Goal: Information Seeking & Learning: Understand process/instructions

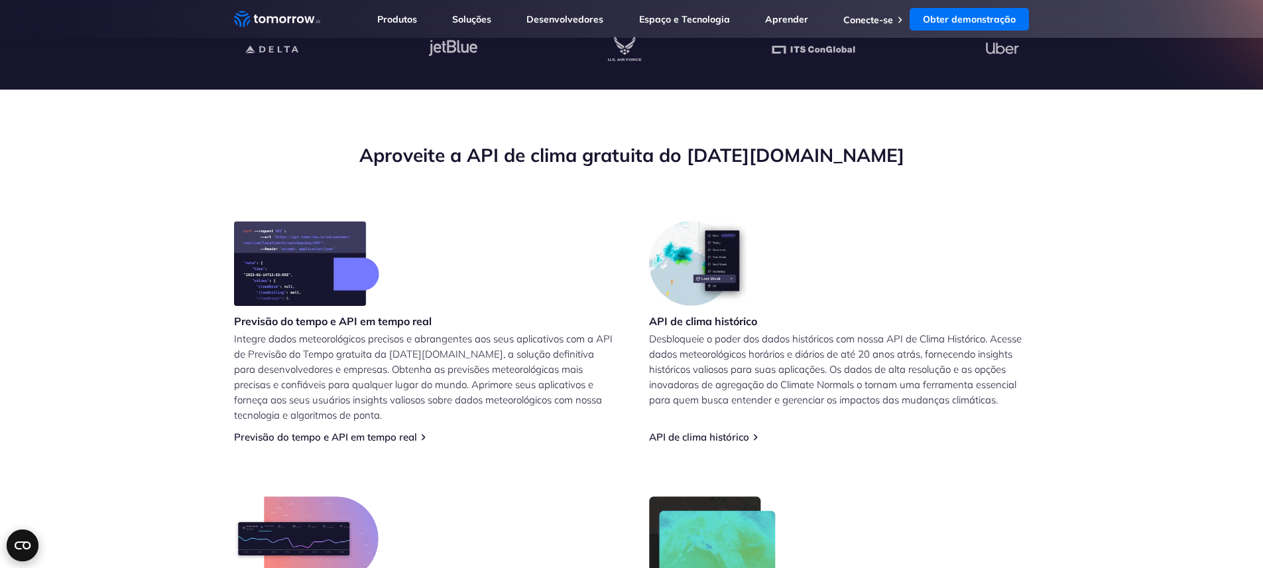
scroll to position [398, 0]
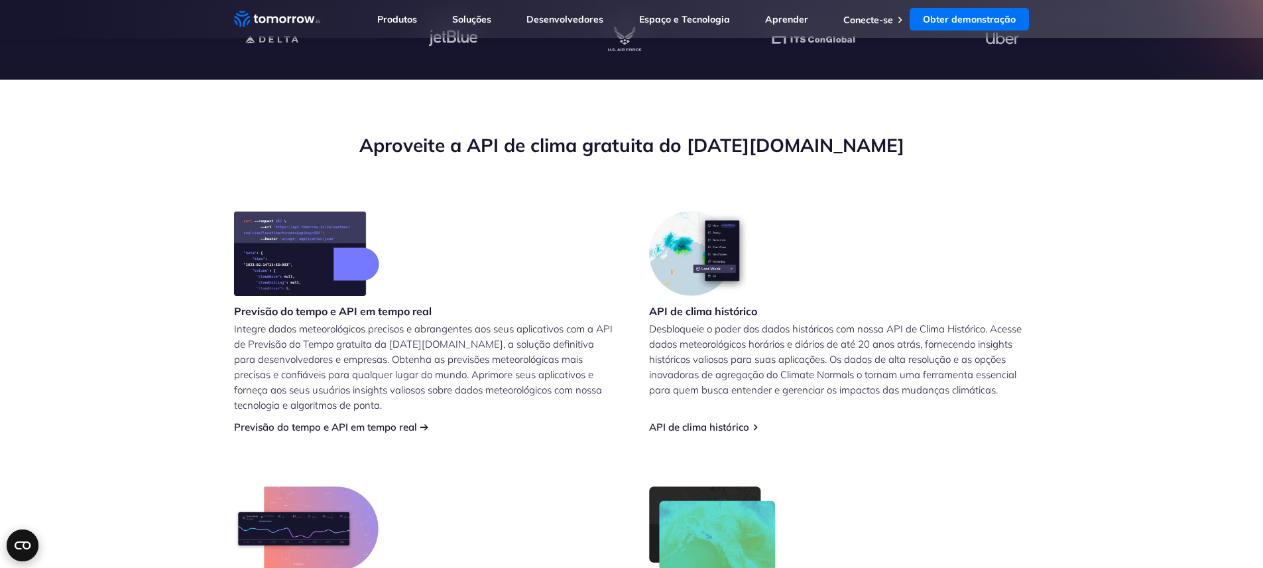
click at [267, 429] on font "Previsão do tempo e API em tempo real" at bounding box center [325, 426] width 183 height 13
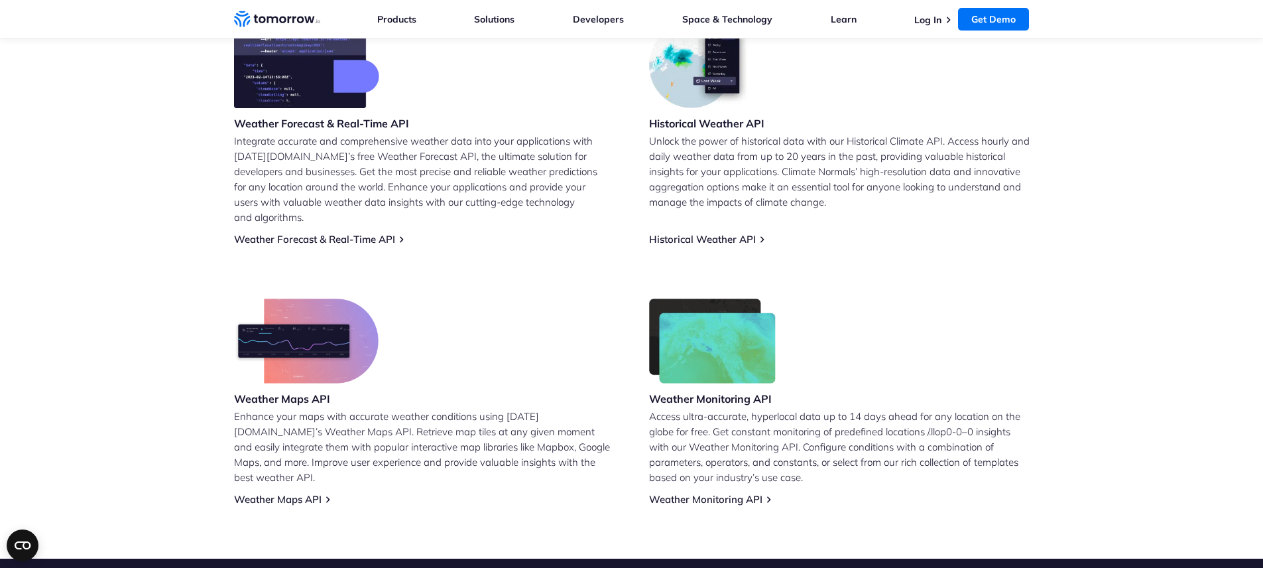
scroll to position [558, 0]
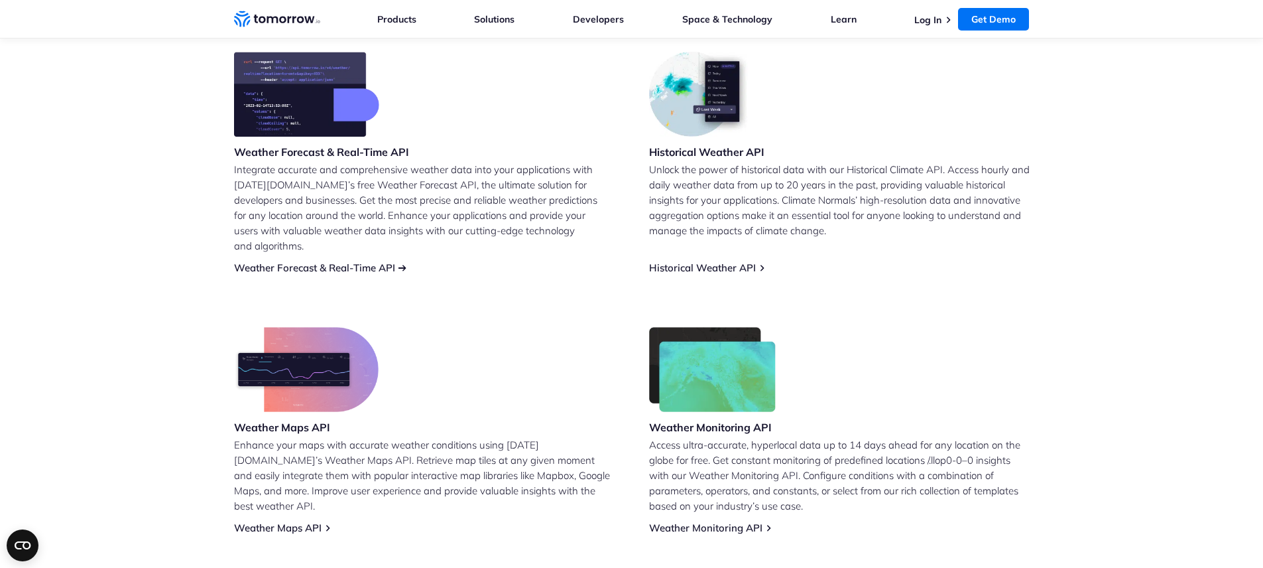
click at [318, 261] on link "Weather Forecast & Real-Time API" at bounding box center [314, 267] width 161 height 13
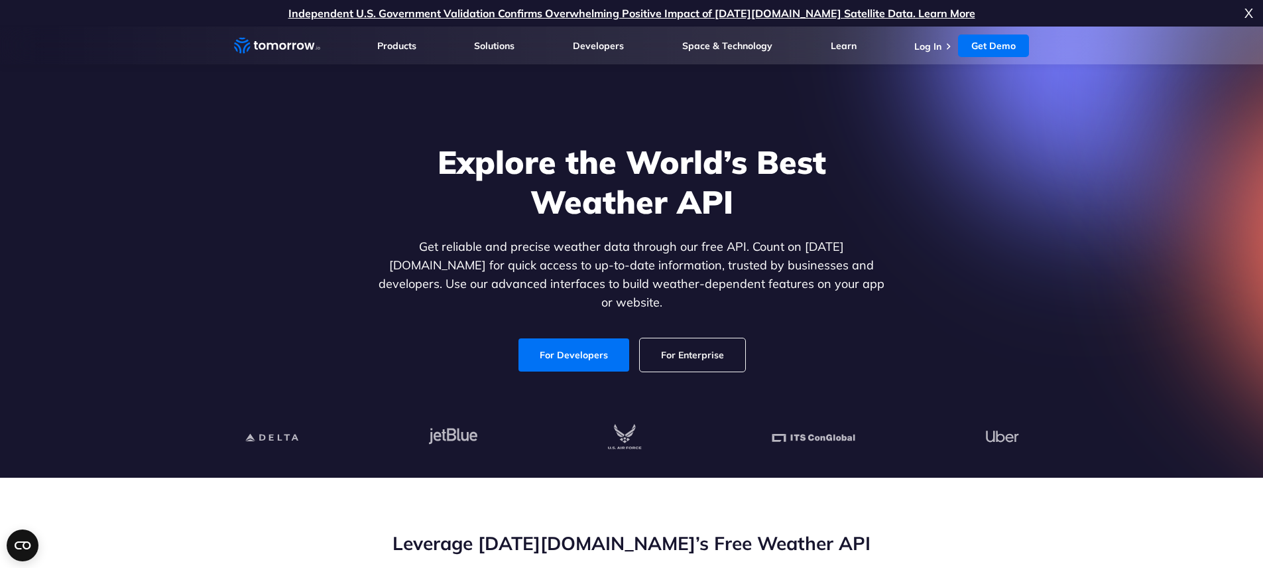
click at [571, 349] on link "For Developers" at bounding box center [574, 354] width 111 height 33
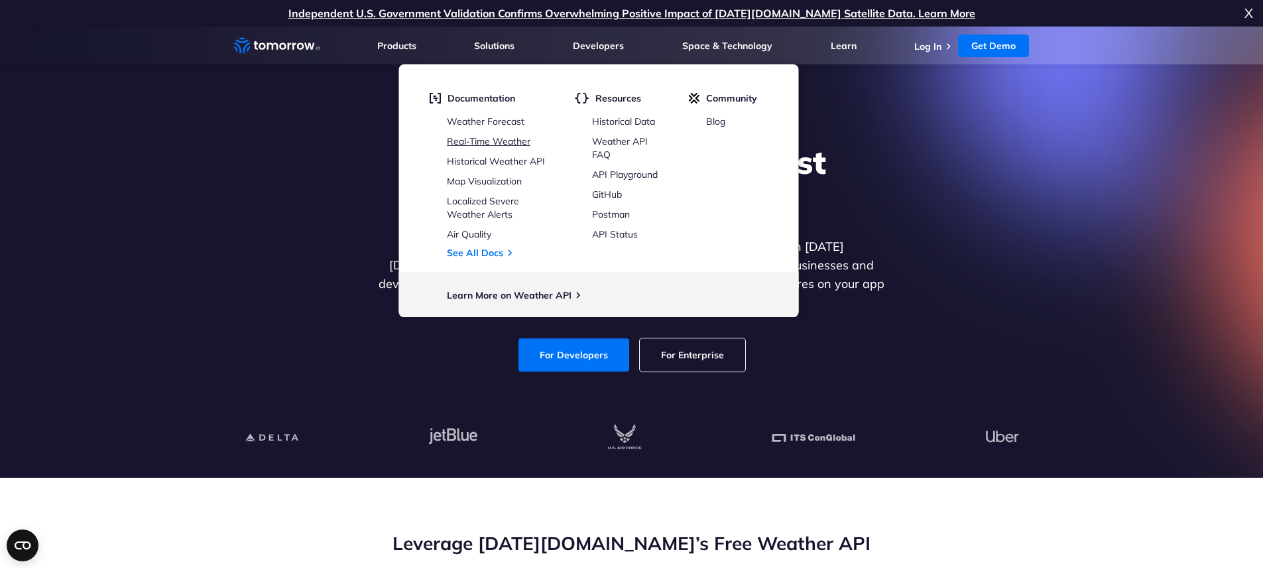
click at [507, 141] on link "Real-Time Weather" at bounding box center [489, 141] width 84 height 12
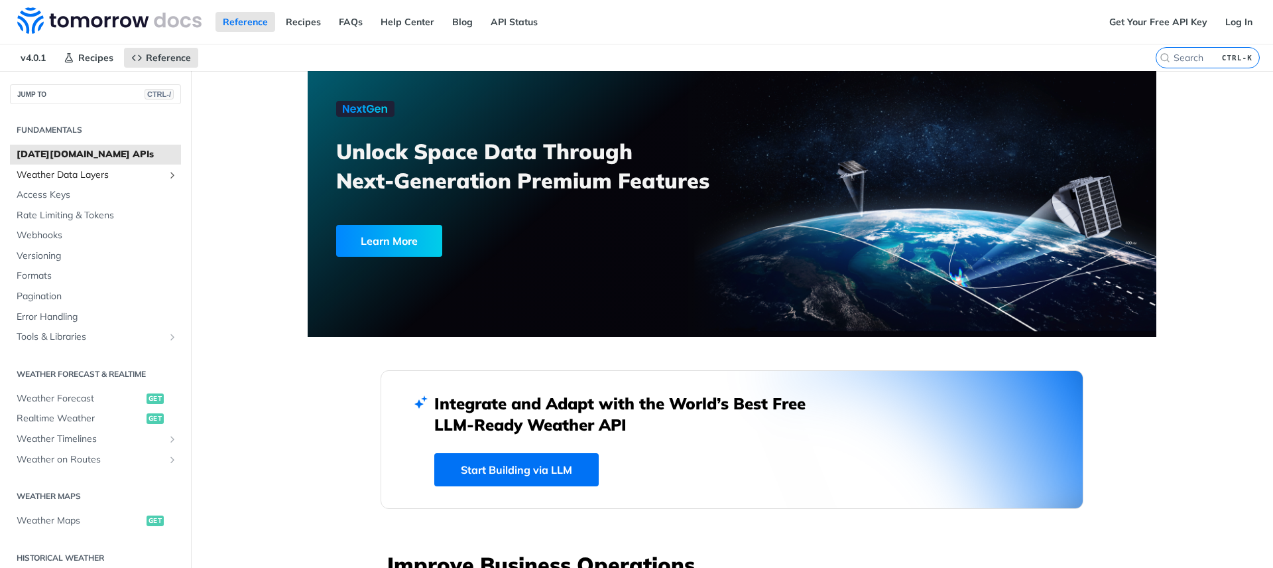
click at [75, 174] on span "Weather Data Layers" at bounding box center [90, 174] width 147 height 13
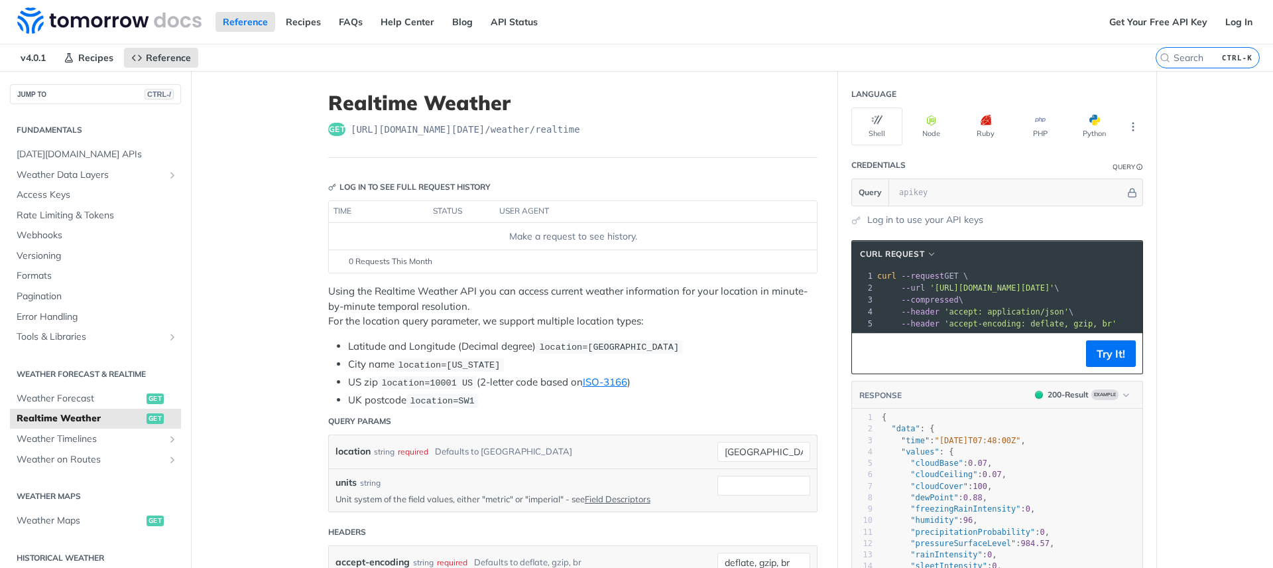
scroll to position [80, 0]
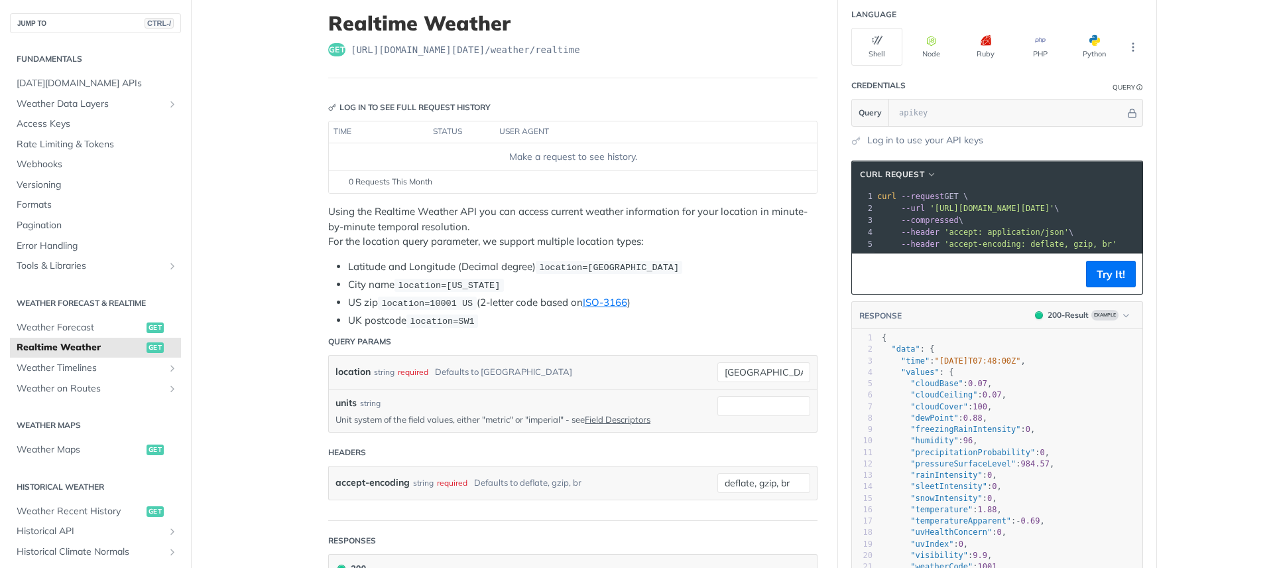
click at [350, 340] on div "Query Params" at bounding box center [359, 342] width 63 height 12
click at [409, 373] on div "required" at bounding box center [413, 371] width 31 height 19
click at [783, 373] on input "[GEOGRAPHIC_DATA]" at bounding box center [764, 372] width 93 height 20
click at [633, 342] on header "Query Params" at bounding box center [572, 341] width 489 height 27
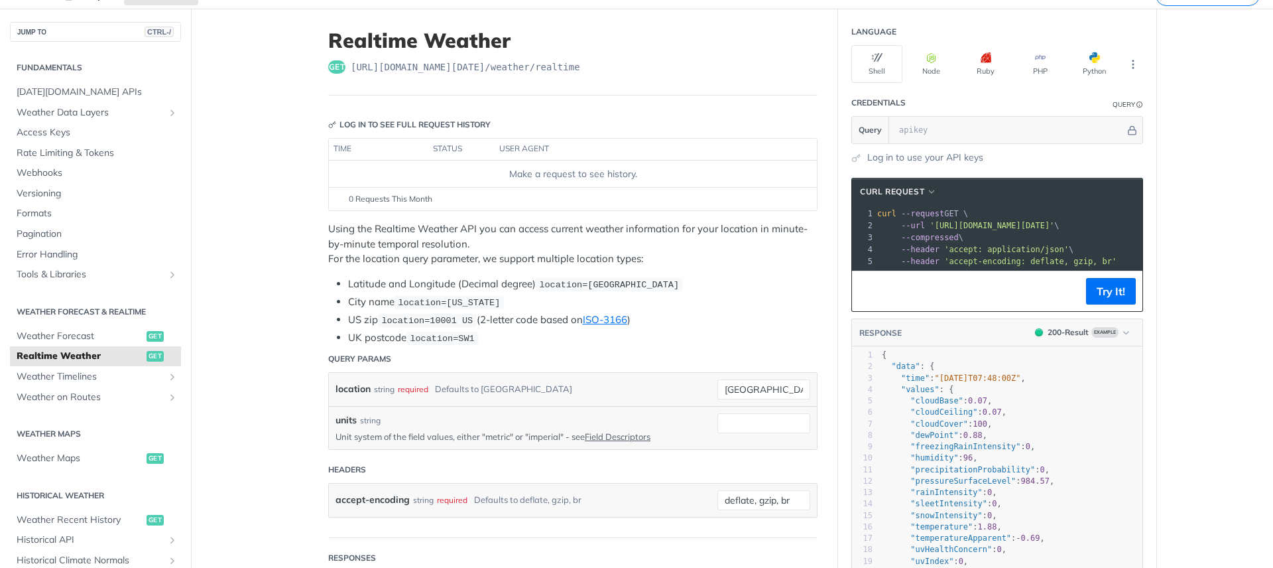
scroll to position [0, 0]
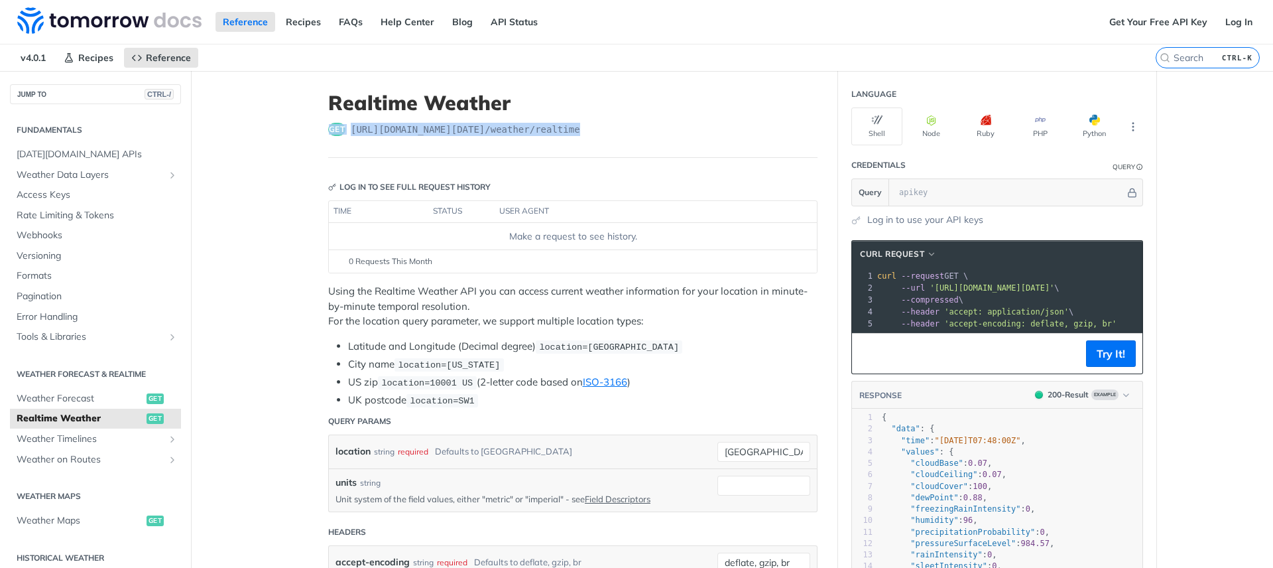
drag, startPoint x: 593, startPoint y: 132, endPoint x: 317, endPoint y: 133, distance: 275.9
drag, startPoint x: 347, startPoint y: 127, endPoint x: 603, endPoint y: 149, distance: 256.9
click at [603, 149] on header "Realtime Weather get [URL][DOMAIN_NAME][DATE] /weather/realtime" at bounding box center [572, 124] width 489 height 67
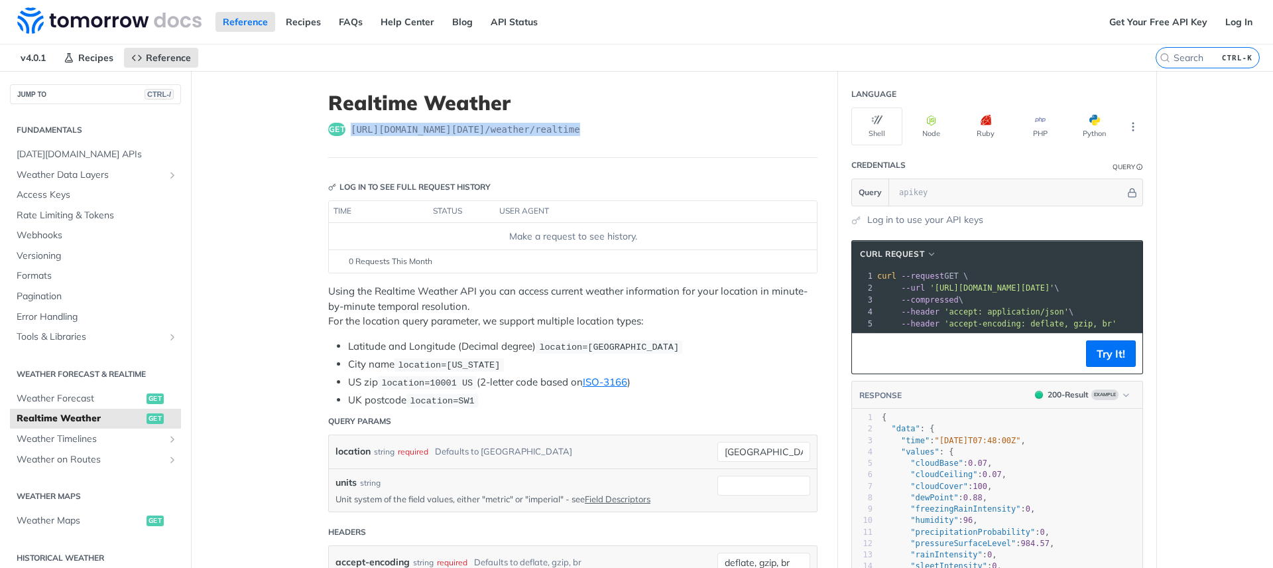
copy span "[URL][DOMAIN_NAME][DATE] /weather/realtime"
click at [1112, 367] on button "Try It!" at bounding box center [1111, 353] width 50 height 27
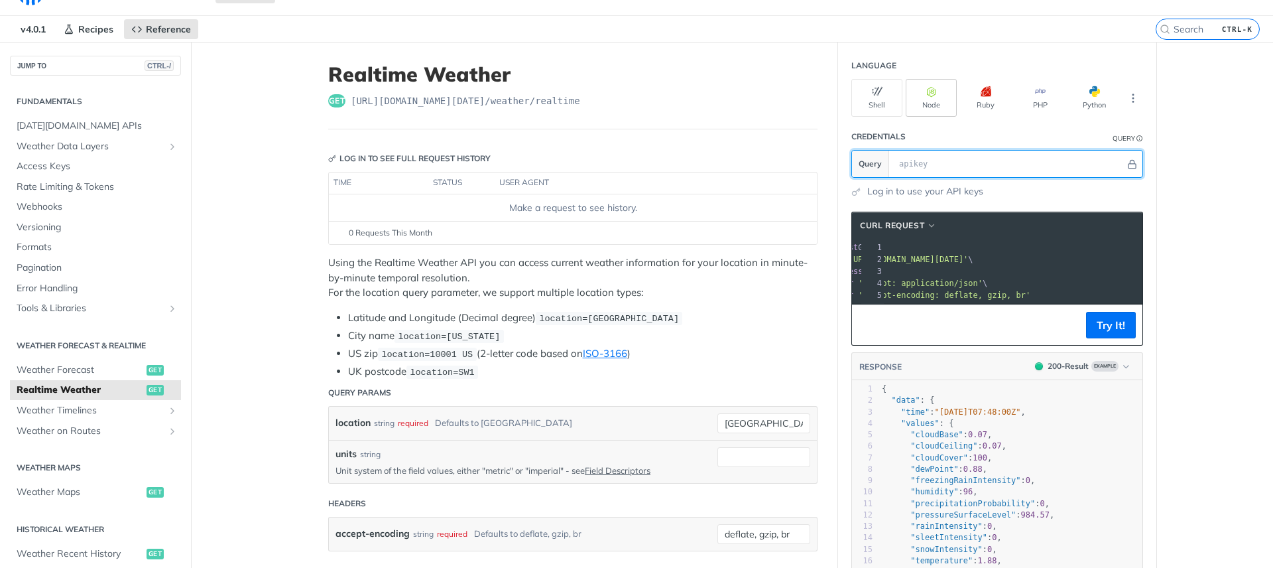
scroll to position [0, 0]
